Goal: Task Accomplishment & Management: Use online tool/utility

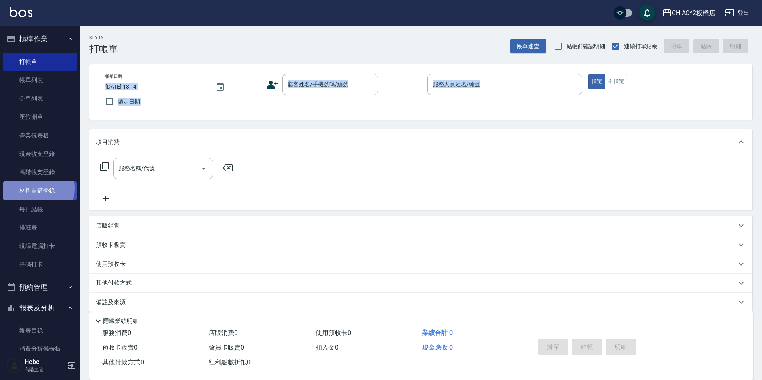
click at [27, 188] on link "材料自購登錄" at bounding box center [39, 190] width 73 height 18
click at [31, 187] on link "材料自購登錄" at bounding box center [39, 190] width 73 height 18
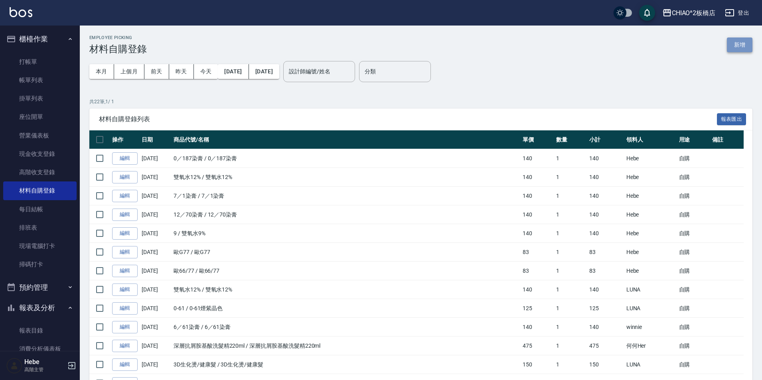
click at [743, 38] on button "新增" at bounding box center [740, 44] width 26 height 15
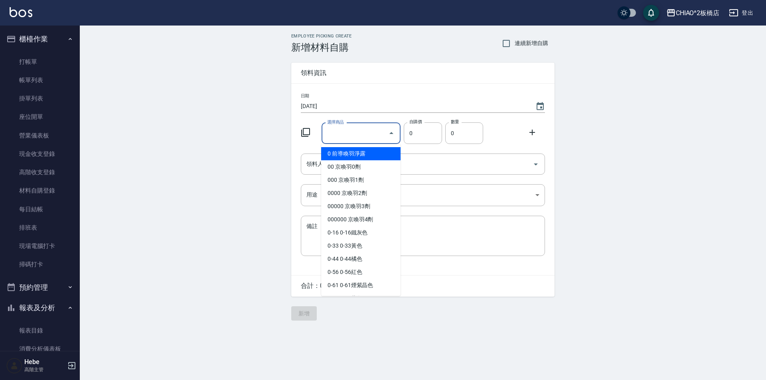
drag, startPoint x: 334, startPoint y: 130, endPoint x: 338, endPoint y: 140, distance: 11.0
click at [334, 130] on input "選擇商品" at bounding box center [355, 133] width 60 height 14
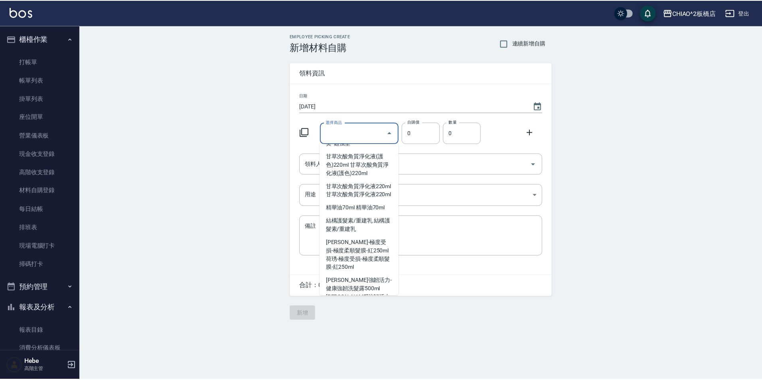
scroll to position [4466, 0]
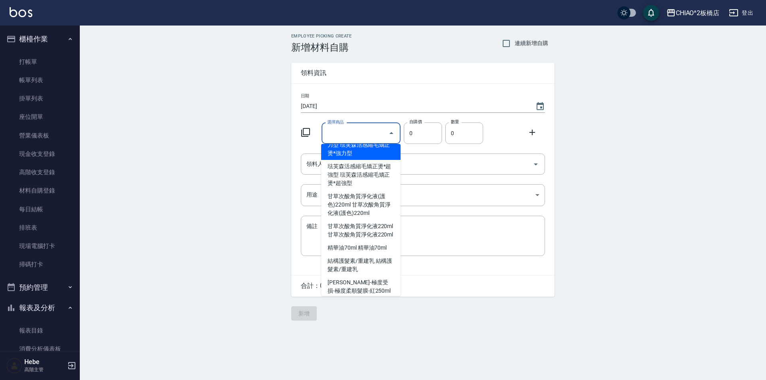
click at [337, 160] on li "琺芙森活感縮毛矯正燙*強力型 琺芙森活感縮毛矯正燙*強力型" at bounding box center [360, 145] width 79 height 30
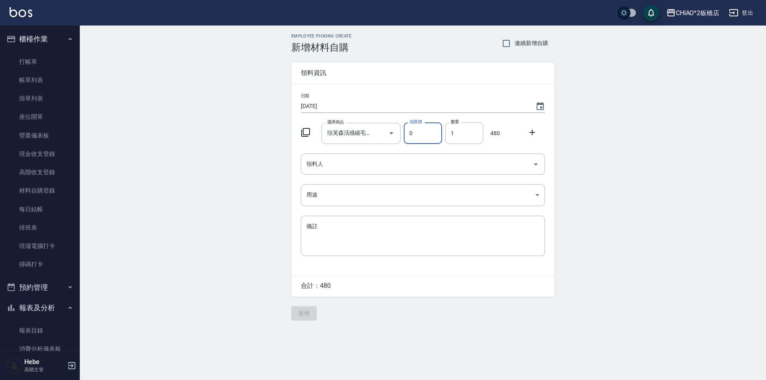
type input "琺芙森活感縮毛矯正燙*強力型"
type input "480"
type input "1"
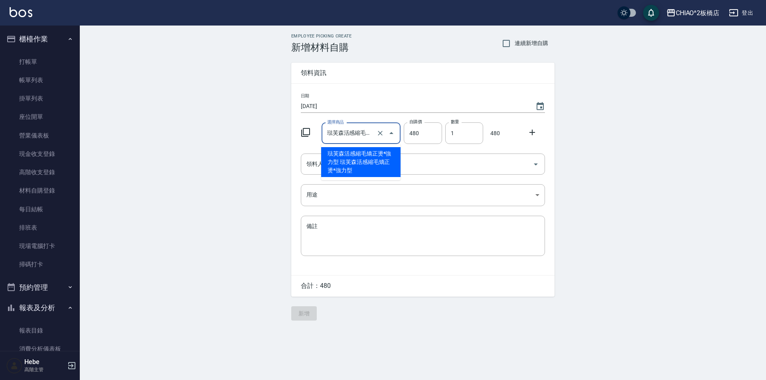
click at [355, 133] on input "琺芙森活感縮毛矯正燙*強力型" at bounding box center [350, 133] width 50 height 14
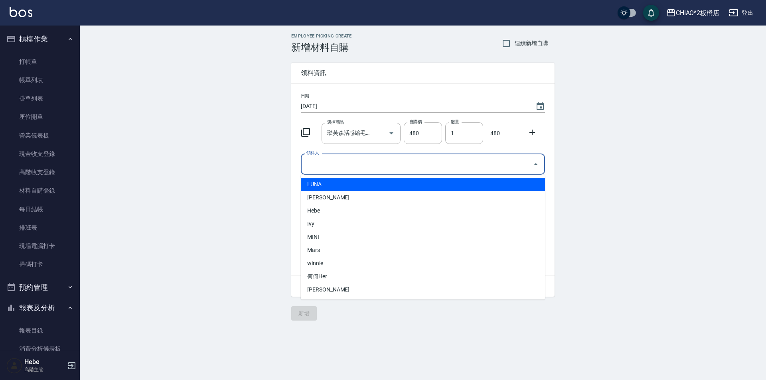
click at [316, 160] on input "領料人" at bounding box center [416, 164] width 225 height 14
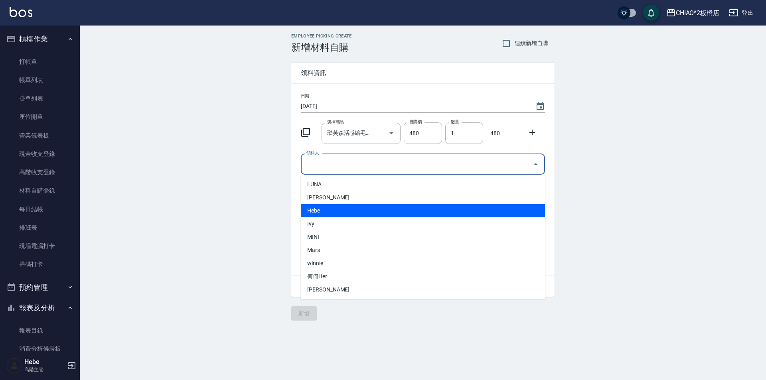
click at [313, 207] on li "Hebe" at bounding box center [423, 210] width 244 height 13
type input "Hebe"
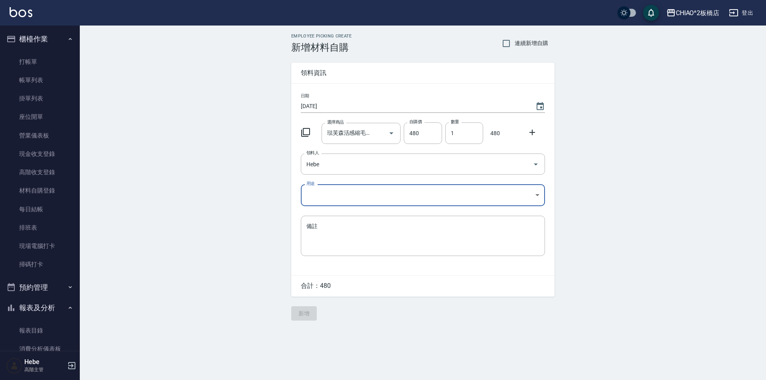
drag, startPoint x: 325, startPoint y: 183, endPoint x: 321, endPoint y: 193, distance: 10.0
click at [323, 185] on div "日期 [DATE] 選擇商品 琺芙森活感縮毛矯正燙*強力型 選擇商品 自購價 480 自購價 數量 1 數量 480 領料人 Hebe 領料人 用途 ​ 用途…" at bounding box center [422, 179] width 263 height 191
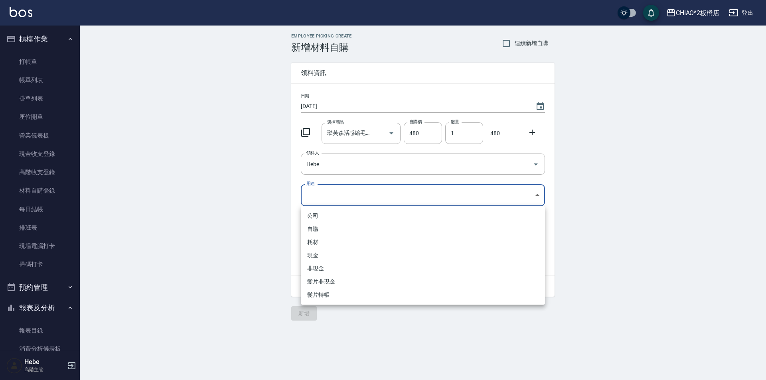
drag, startPoint x: 321, startPoint y: 193, endPoint x: 321, endPoint y: 200, distance: 7.6
click at [321, 194] on body "CHIAO^2板橋店 登出 櫃檯作業 打帳單 帳單列表 掛單列表 座位開單 營業儀表板 現金收支登錄 高階收支登錄 材料自購登錄 每日結帳 排班表 現場電腦打…" at bounding box center [383, 190] width 766 height 380
click at [321, 230] on li "自購" at bounding box center [423, 229] width 244 height 13
type input "自購"
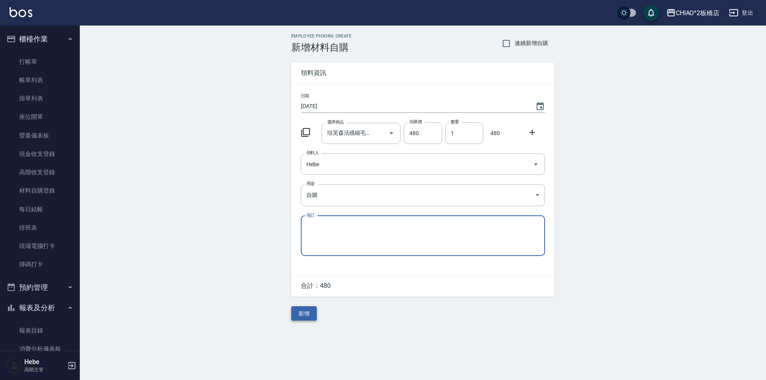
click at [303, 309] on button "新增" at bounding box center [304, 313] width 26 height 15
